Goal: Find specific page/section: Find specific page/section

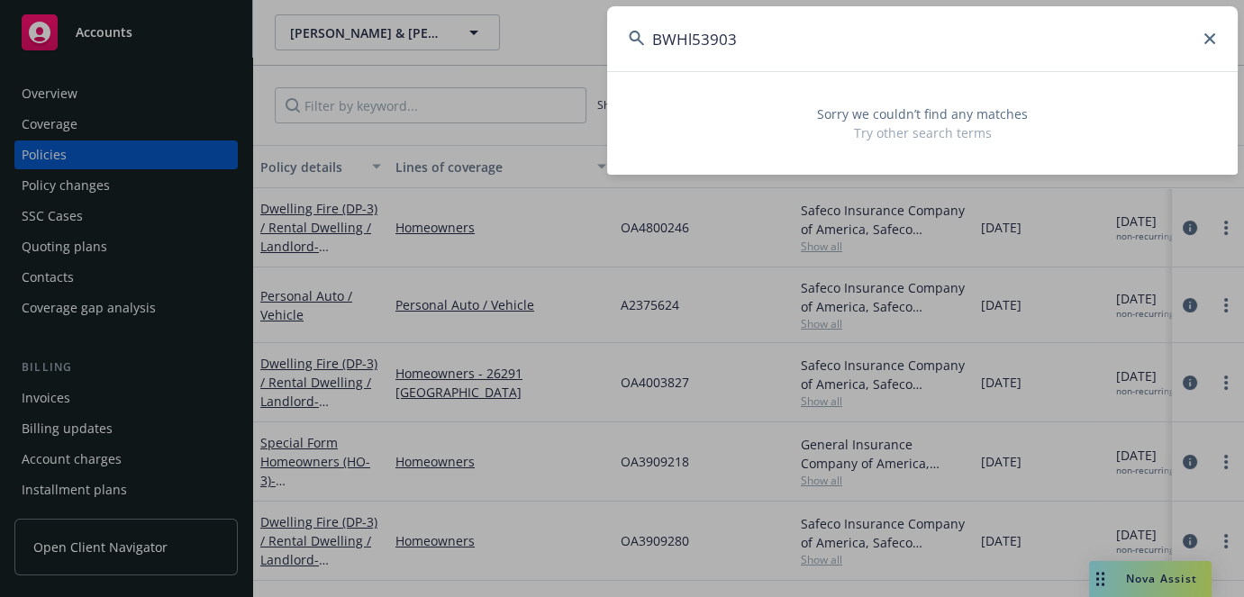
type input "BWHl53903"
drag, startPoint x: 939, startPoint y: 52, endPoint x: 342, endPoint y: 35, distance: 596.6
click at [368, 35] on div "BWHl53903 Sorry we couldn’t find any matches Try other search terms" at bounding box center [622, 298] width 1244 height 597
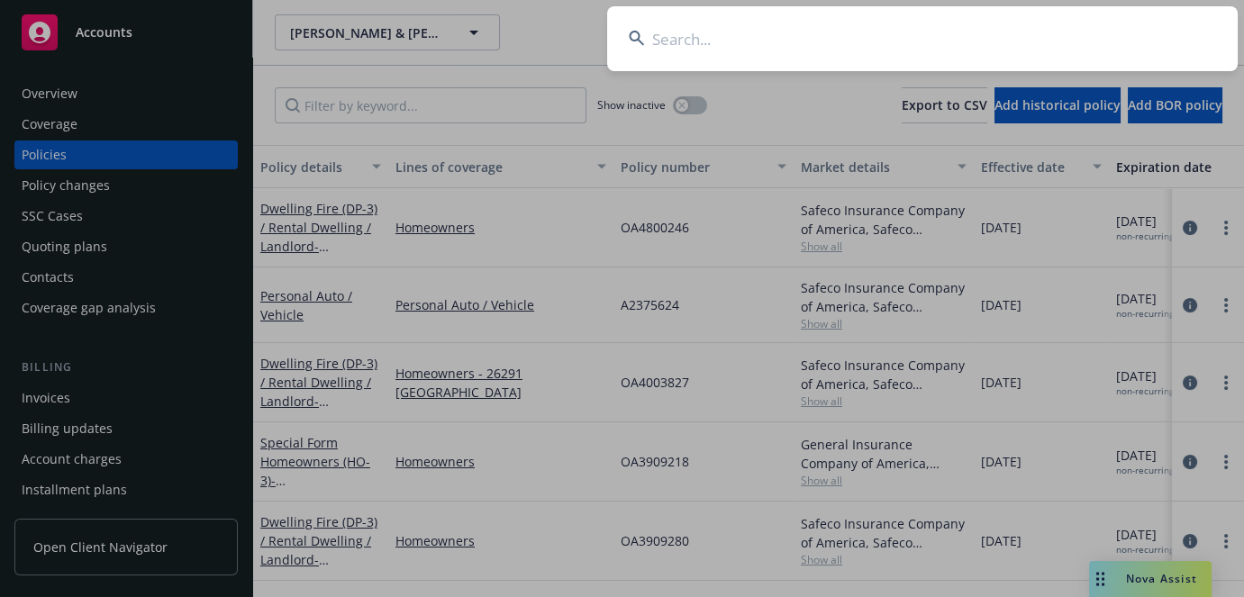
paste input "UA5I55557"
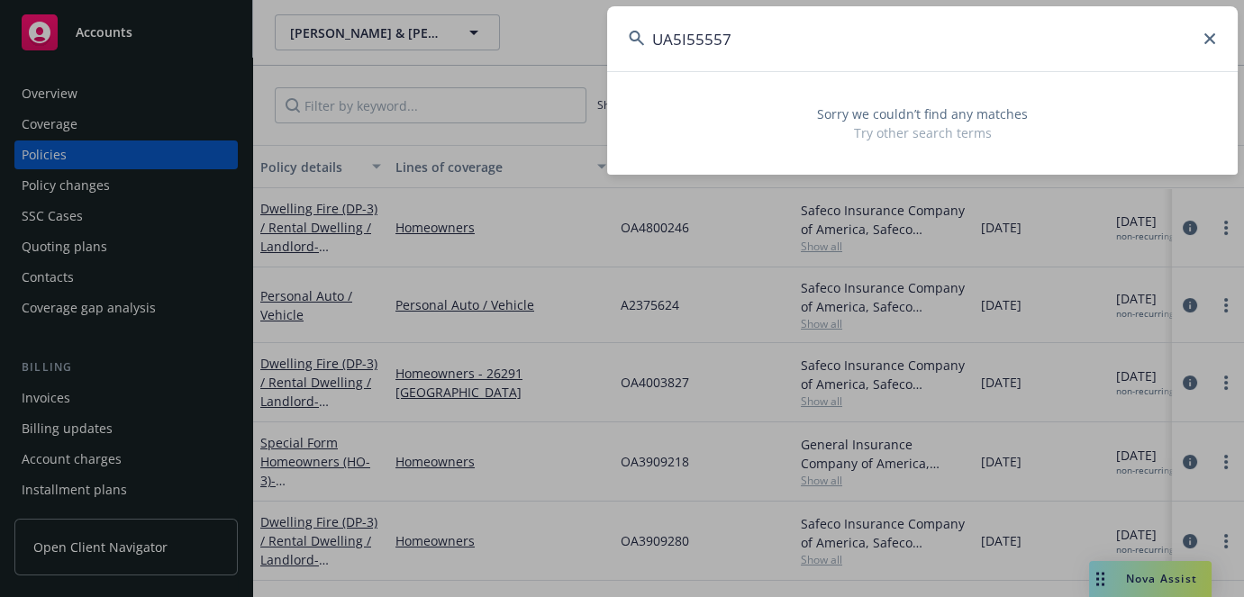
type input "UA5I55557"
drag, startPoint x: 878, startPoint y: 52, endPoint x: 297, endPoint y: 1, distance: 583.3
click at [347, 11] on div "UA5I55557 Sorry we couldn’t find any matches Try other search terms" at bounding box center [622, 298] width 1244 height 597
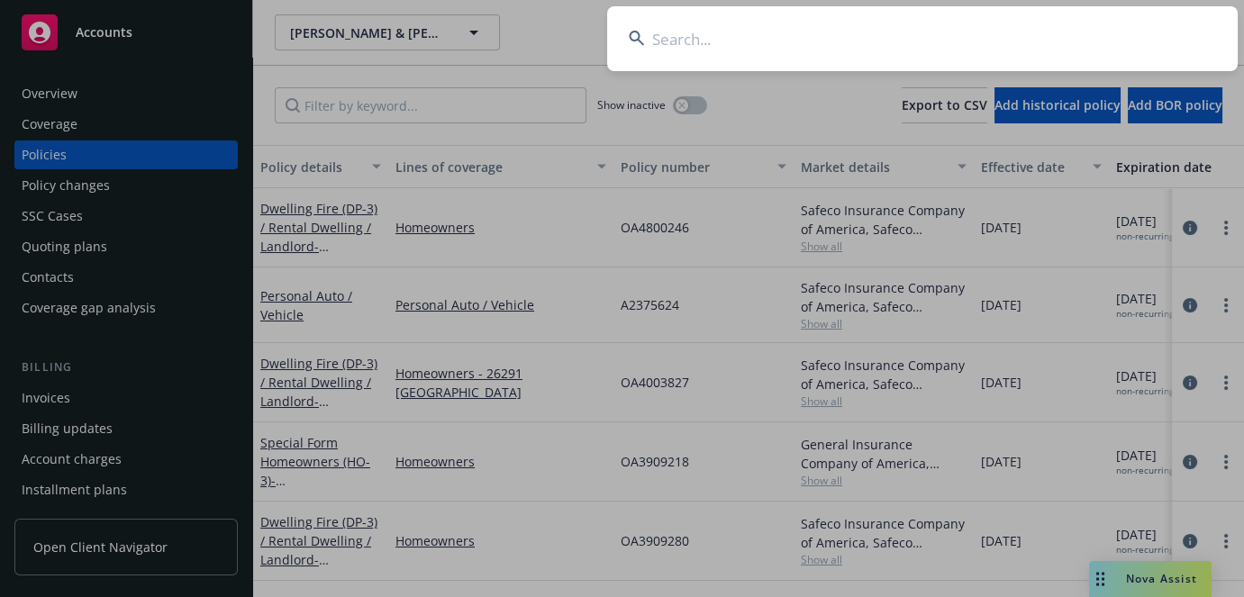
paste input "[PERSON_NAME]"
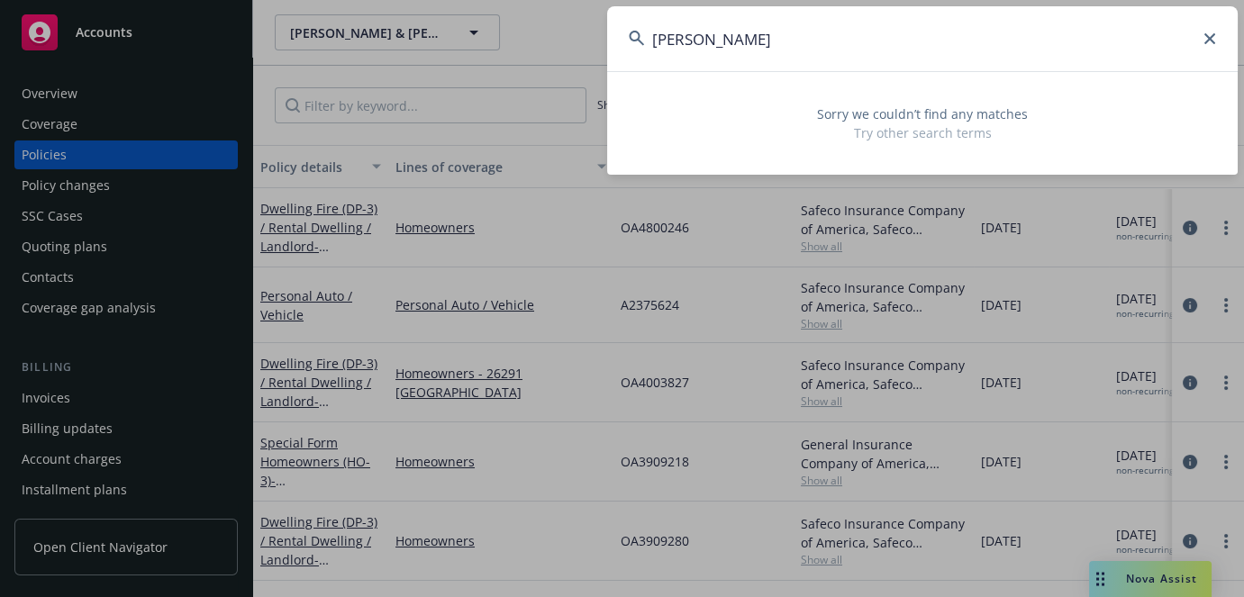
drag, startPoint x: 836, startPoint y: 47, endPoint x: 323, endPoint y: 40, distance: 512.6
click at [350, 40] on div "[PERSON_NAME] Sorry we couldn’t find any matches Try other search terms" at bounding box center [622, 298] width 1244 height 597
paste input "[PERSON_NAME]"
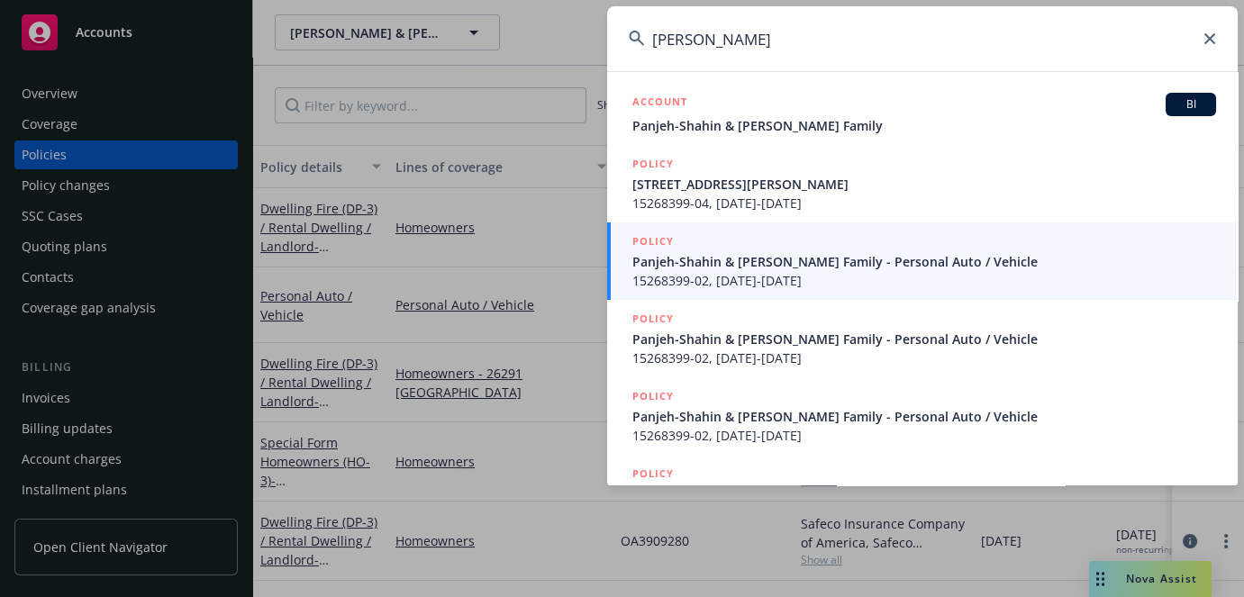
type input "[PERSON_NAME]"
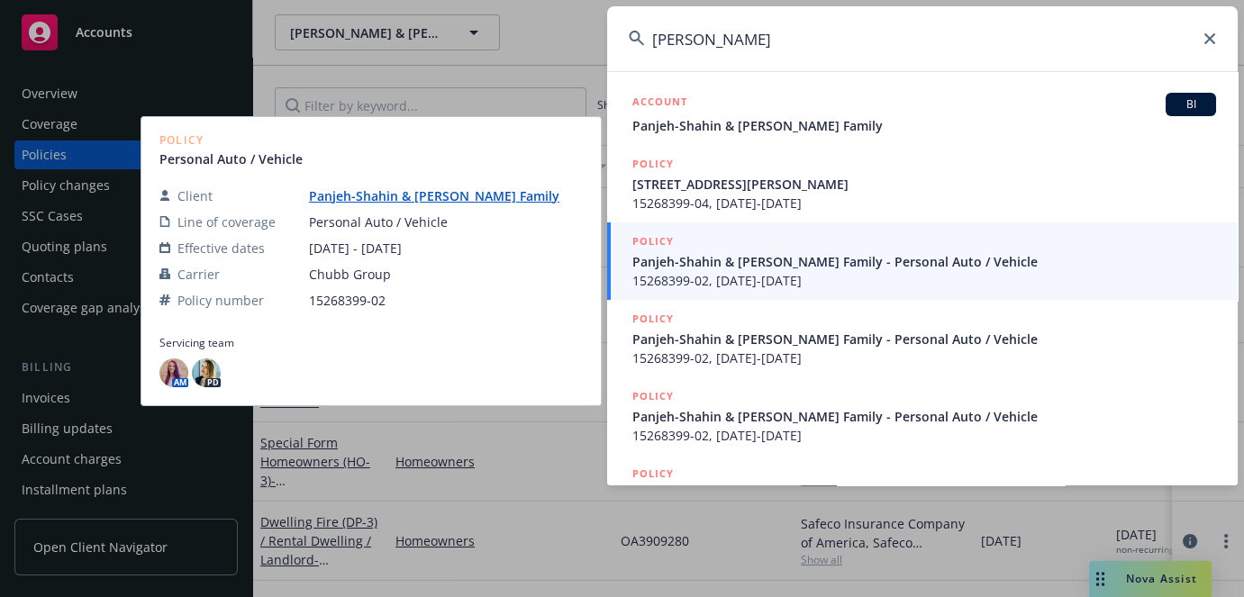
click at [768, 275] on span "15268399-02, [DATE]-[DATE]" at bounding box center [924, 280] width 584 height 19
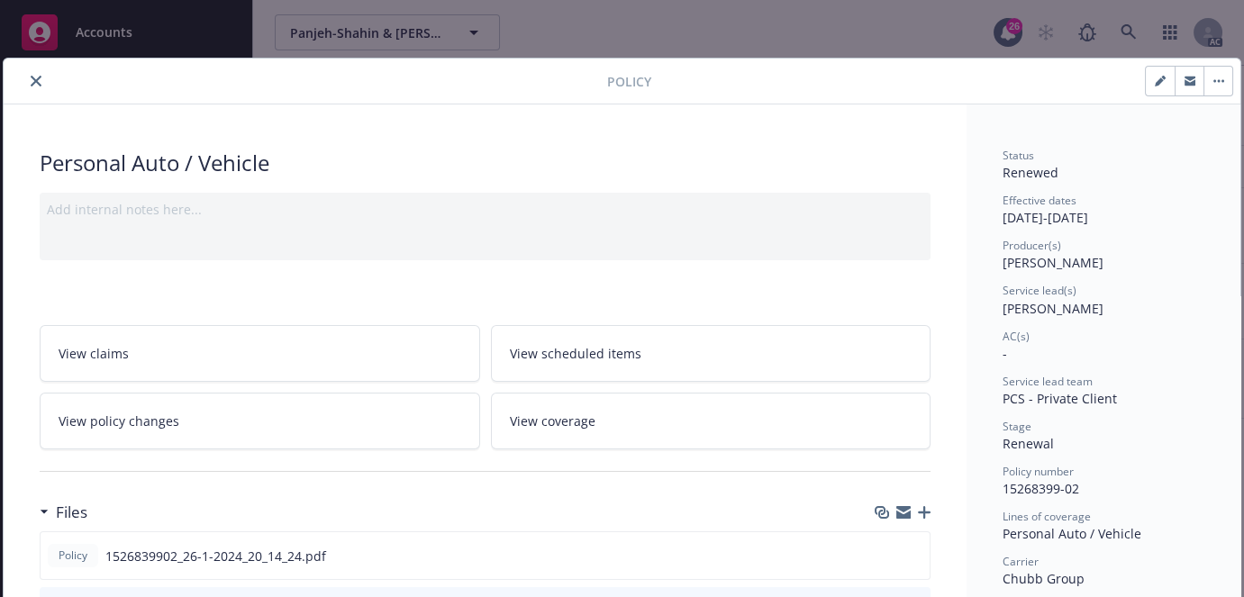
click at [38, 83] on icon "close" at bounding box center [36, 81] width 11 height 11
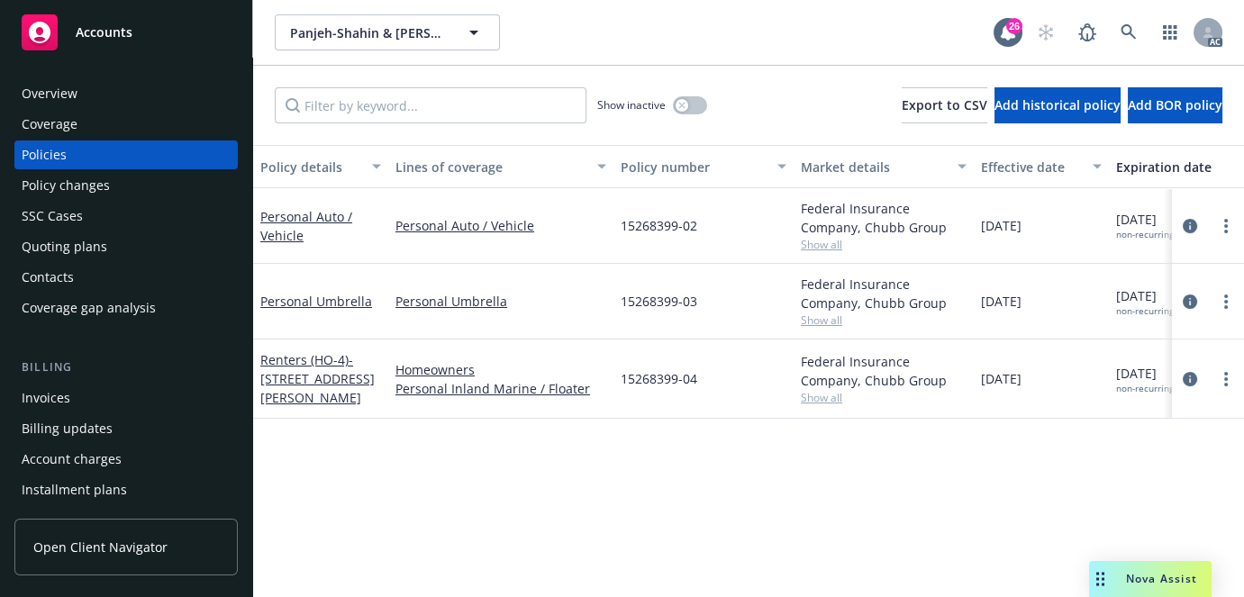
click at [98, 104] on div "Overview" at bounding box center [126, 93] width 209 height 29
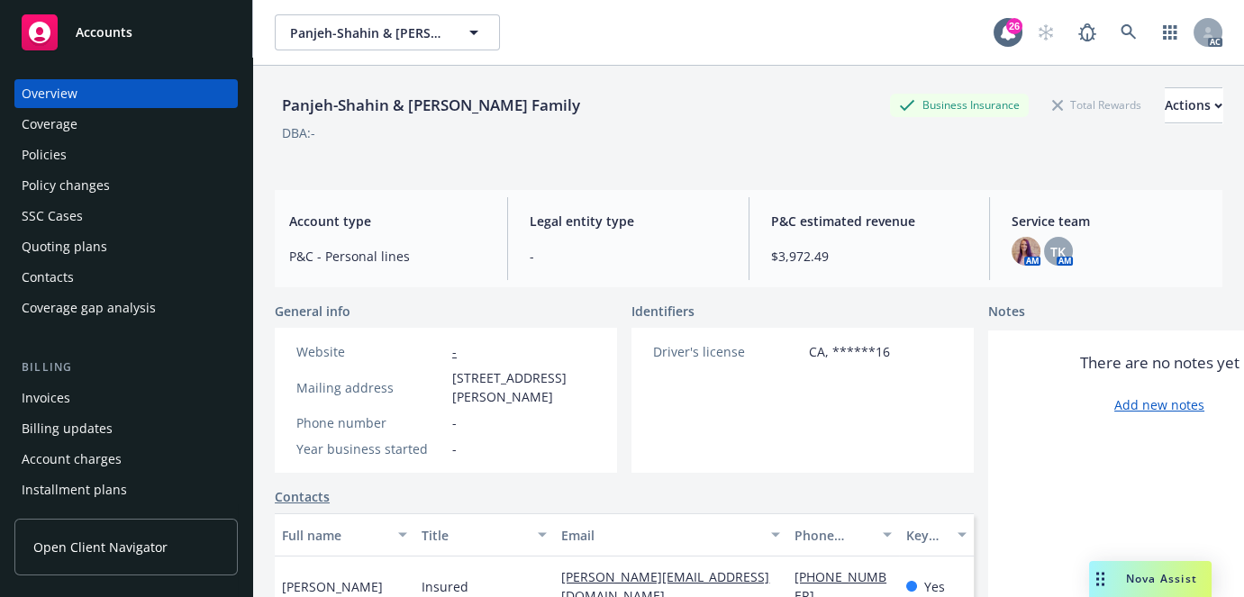
click at [61, 149] on div "Policies" at bounding box center [44, 155] width 45 height 29
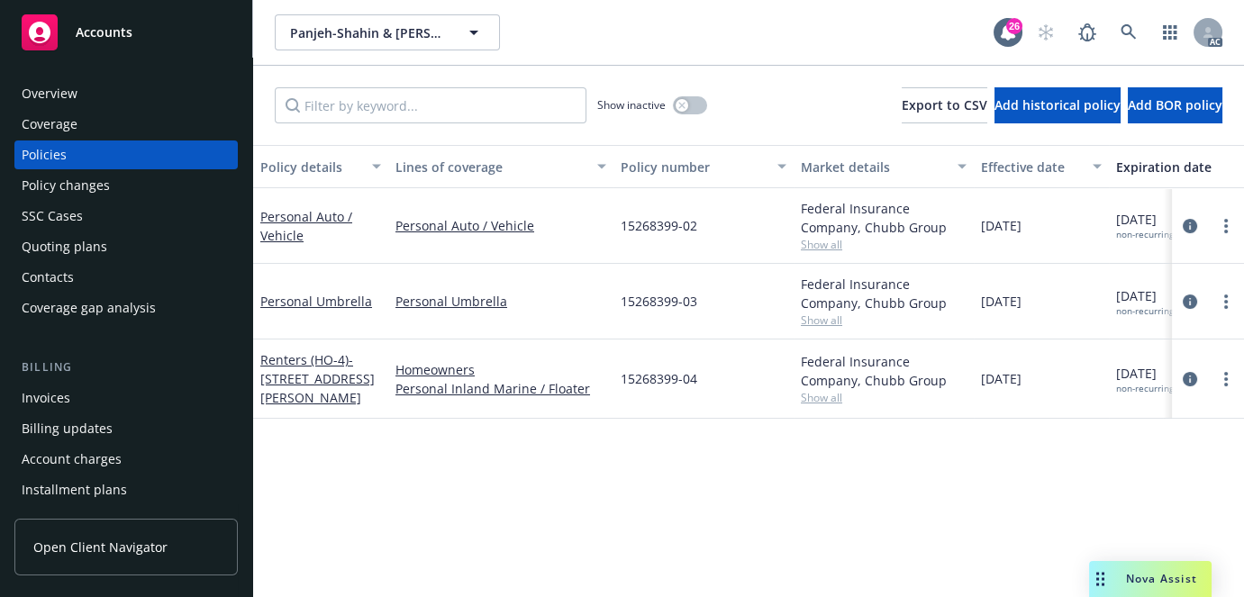
click at [81, 157] on div "Policies" at bounding box center [126, 155] width 209 height 29
click at [97, 162] on div "Policies" at bounding box center [126, 155] width 209 height 29
